Goal: Information Seeking & Learning: Learn about a topic

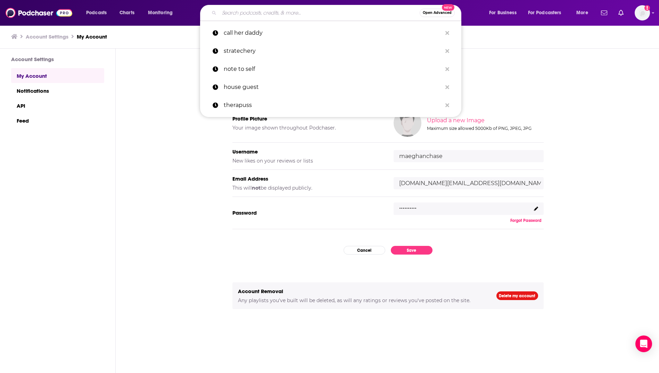
click at [264, 16] on input "Search podcasts, credits, & more..." at bounding box center [319, 12] width 200 height 11
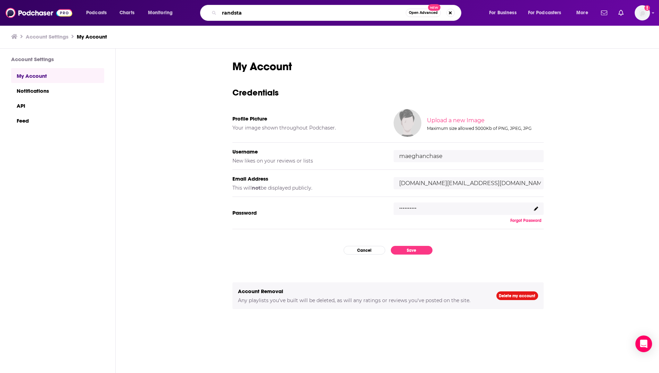
type input "randstad"
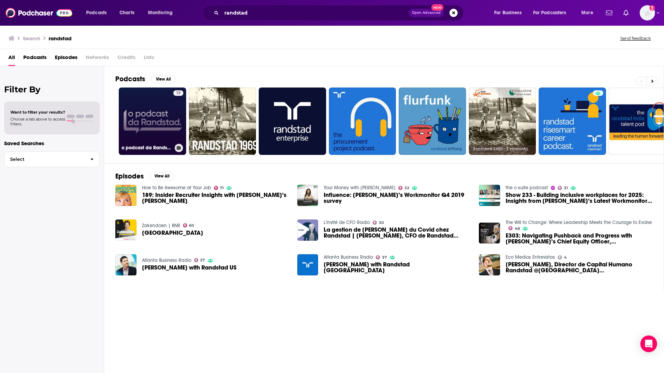
click at [165, 128] on link "19 o podcast da [PERSON_NAME]" at bounding box center [152, 120] width 67 height 67
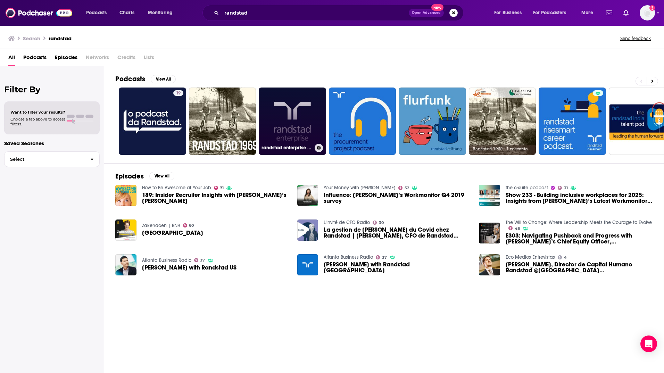
click at [279, 125] on link "randstad enterprise podcast" at bounding box center [292, 120] width 67 height 67
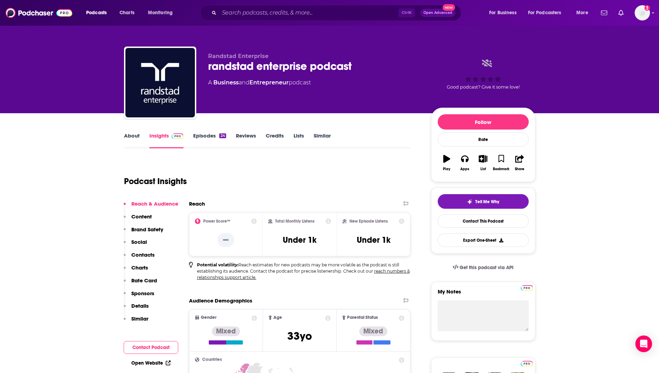
click at [202, 137] on link "Episodes 24" at bounding box center [209, 140] width 33 height 16
